Goal: Download file/media

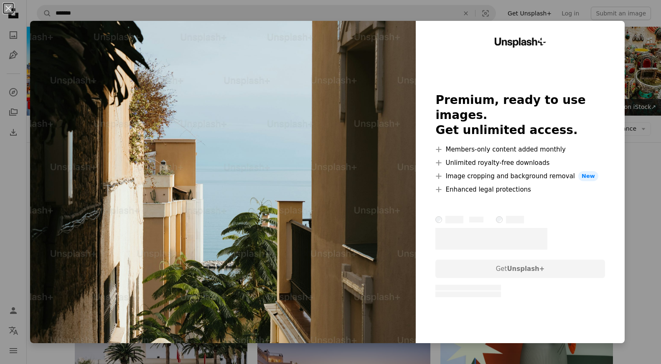
scroll to position [474, 0]
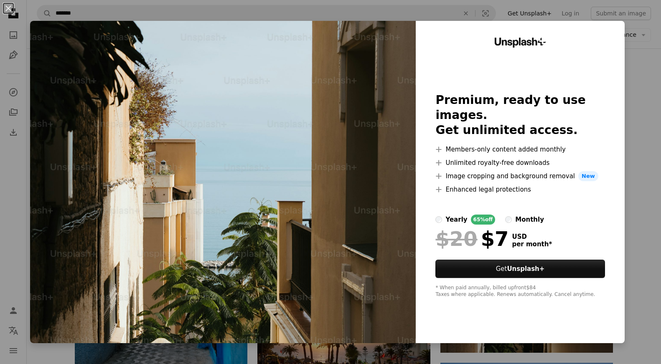
click at [649, 72] on div "An X shape Unsplash+ Premium, ready to use images. Get unlimited access. A plus…" at bounding box center [330, 182] width 661 height 364
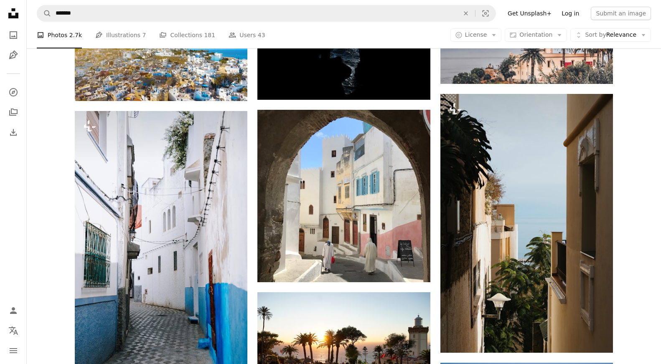
click at [580, 15] on link "Log in" at bounding box center [570, 13] width 28 height 13
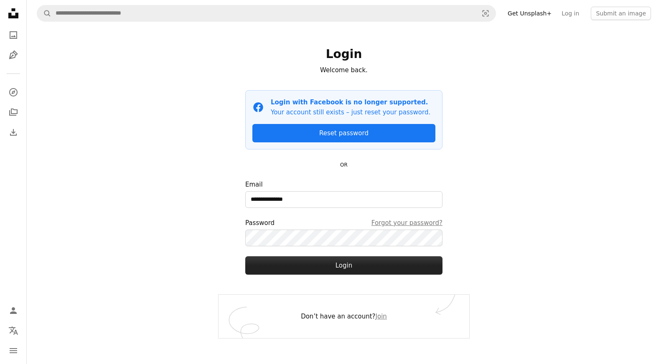
click at [307, 266] on button "Login" at bounding box center [343, 265] width 197 height 18
